Goal: Task Accomplishment & Management: Manage account settings

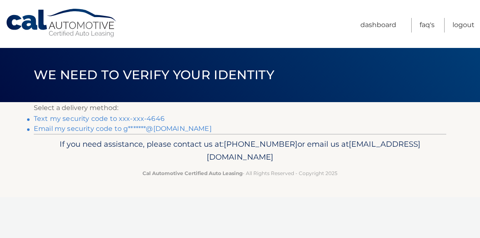
click at [90, 116] on link "Text my security code to xxx-xxx-4646" at bounding box center [99, 119] width 131 height 8
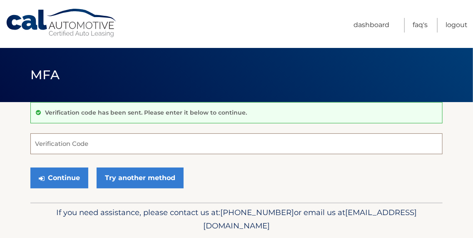
click at [53, 140] on input "Verification Code" at bounding box center [236, 143] width 413 height 21
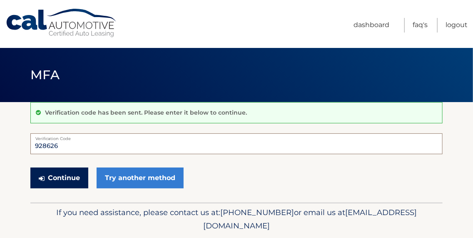
type input "928626"
click at [76, 177] on button "Continue" at bounding box center [59, 178] width 58 height 21
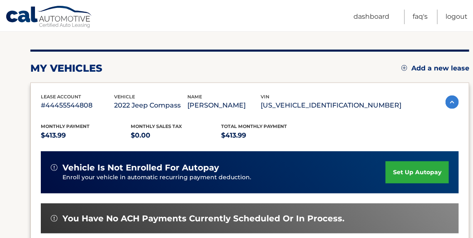
scroll to position [225, 0]
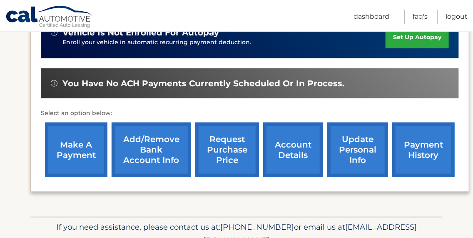
click at [77, 152] on link "make a payment" at bounding box center [76, 150] width 63 height 55
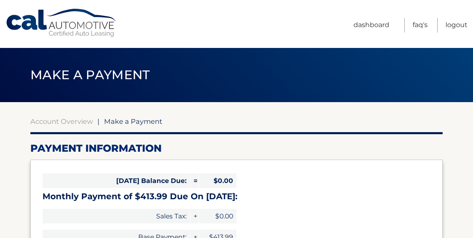
select select "NjdkMjgwNmQtMWI4Ny00MGNjLWEyY2YtYjA1ZDI3MGE1OTNk"
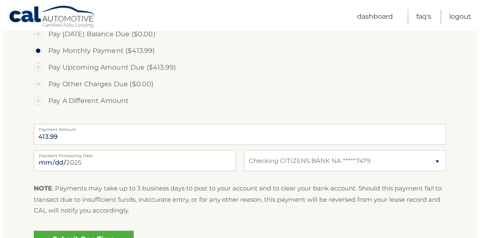
scroll to position [315, 0]
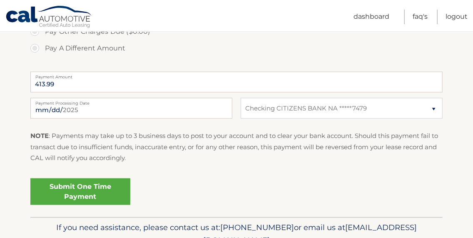
click at [87, 190] on link "Submit One Time Payment" at bounding box center [80, 191] width 100 height 27
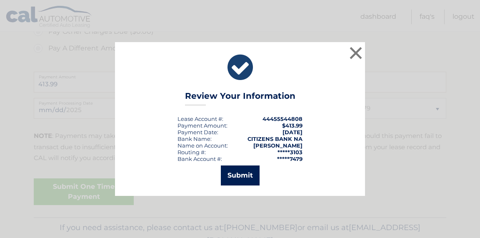
click at [233, 172] on button "Submit" at bounding box center [240, 175] width 39 height 20
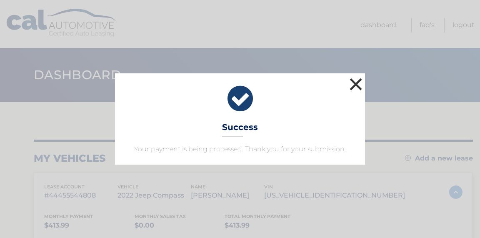
click at [357, 84] on button "×" at bounding box center [356, 84] width 17 height 17
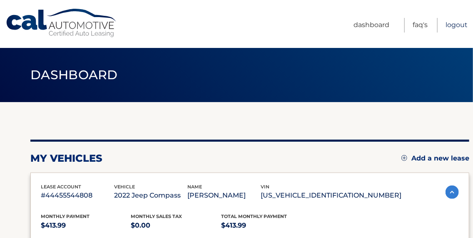
click at [451, 25] on link "Logout" at bounding box center [457, 25] width 22 height 15
